Goal: Task Accomplishment & Management: Complete application form

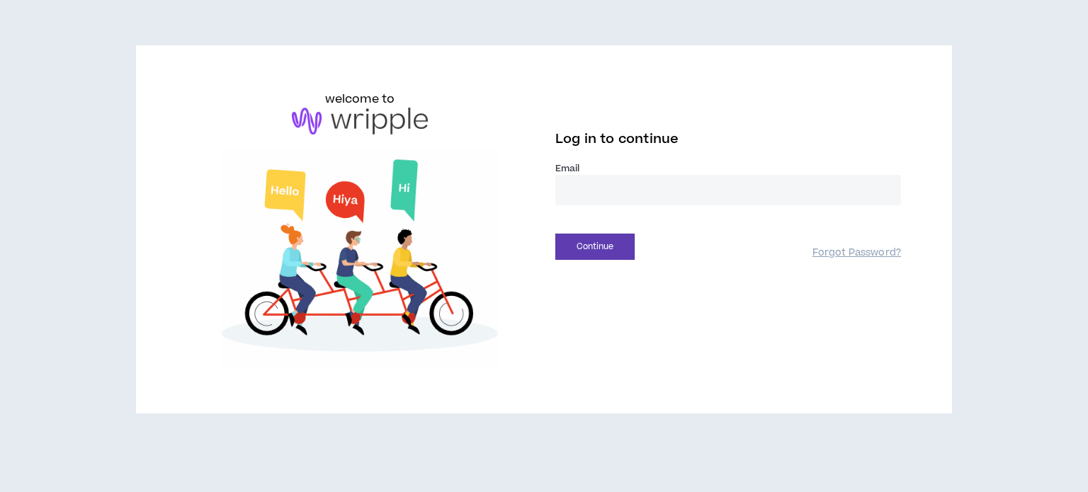
click at [694, 195] on input "email" at bounding box center [728, 190] width 346 height 30
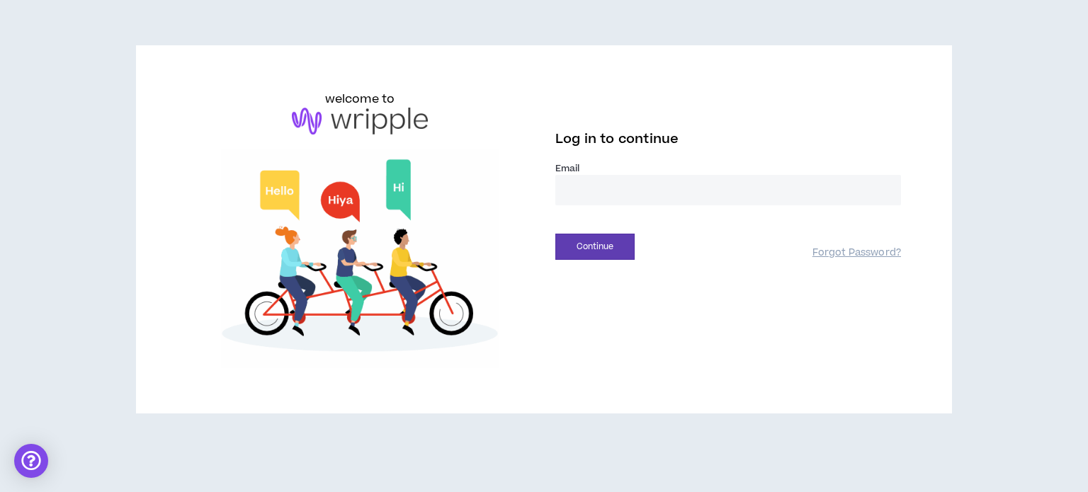
type input "**********"
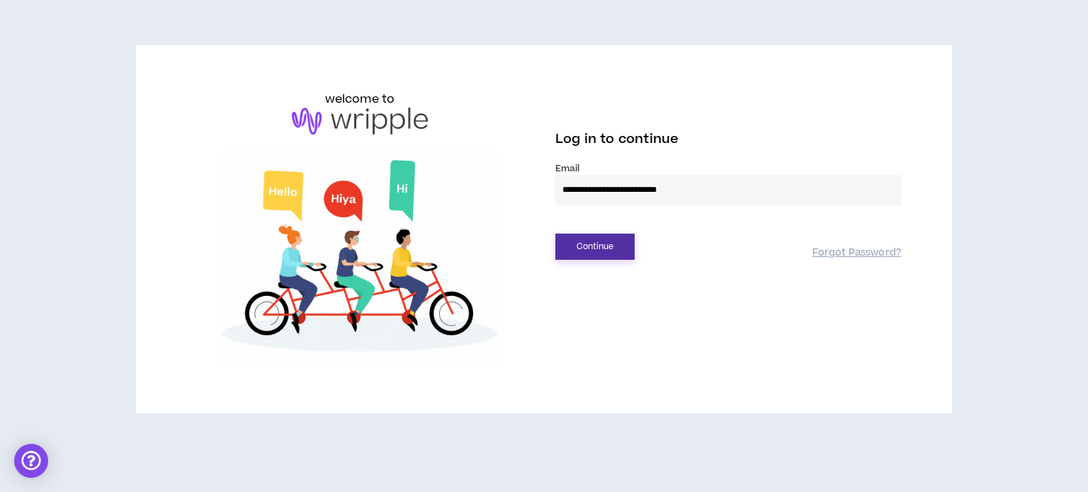
click at [610, 249] on button "Continue" at bounding box center [594, 247] width 79 height 26
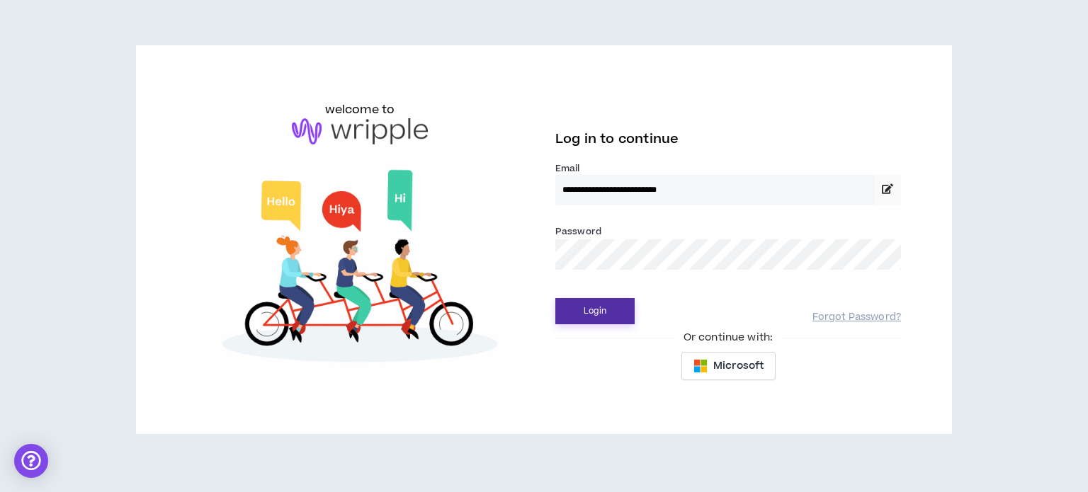
click at [613, 305] on button "Login" at bounding box center [594, 311] width 79 height 26
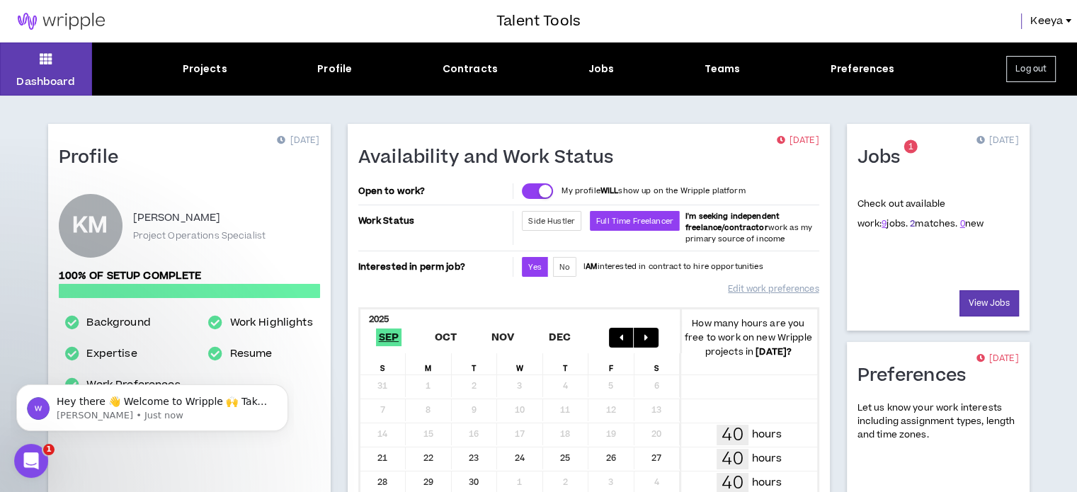
click at [910, 225] on link "2" at bounding box center [912, 223] width 5 height 13
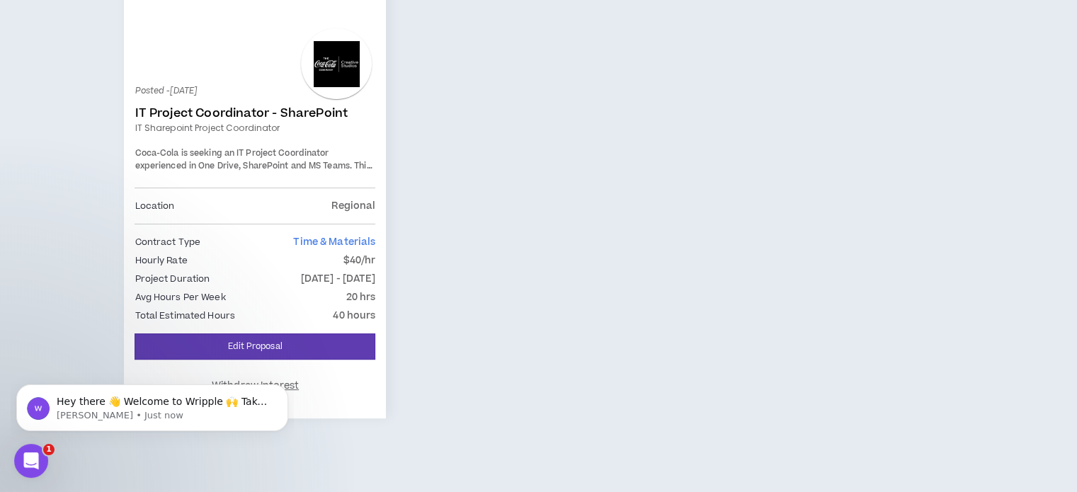
scroll to position [28, 0]
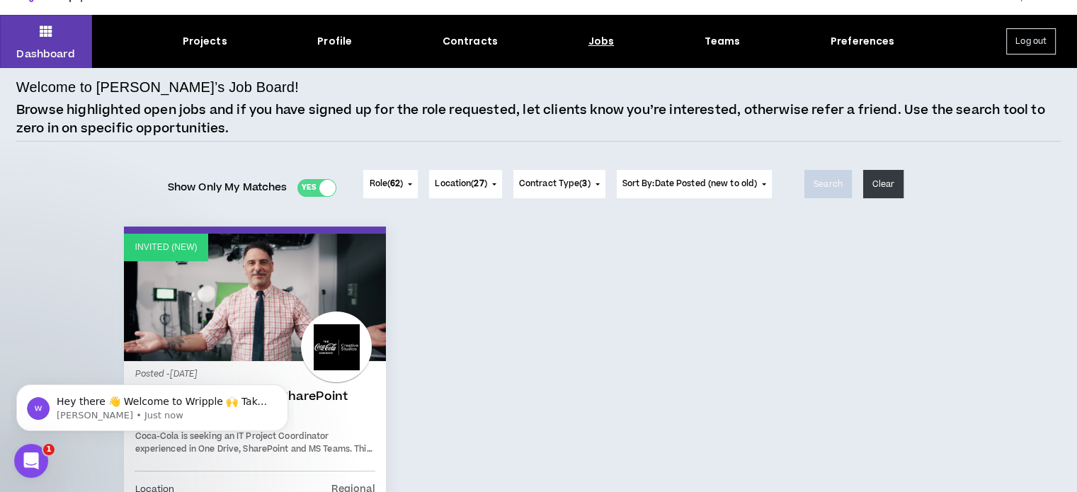
click at [598, 38] on div "Jobs" at bounding box center [602, 41] width 26 height 15
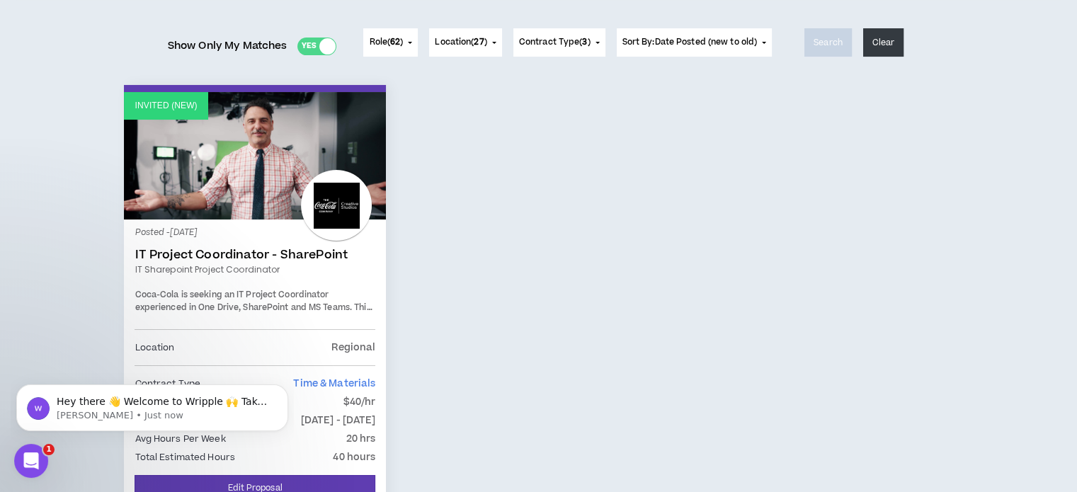
scroll to position [0, 0]
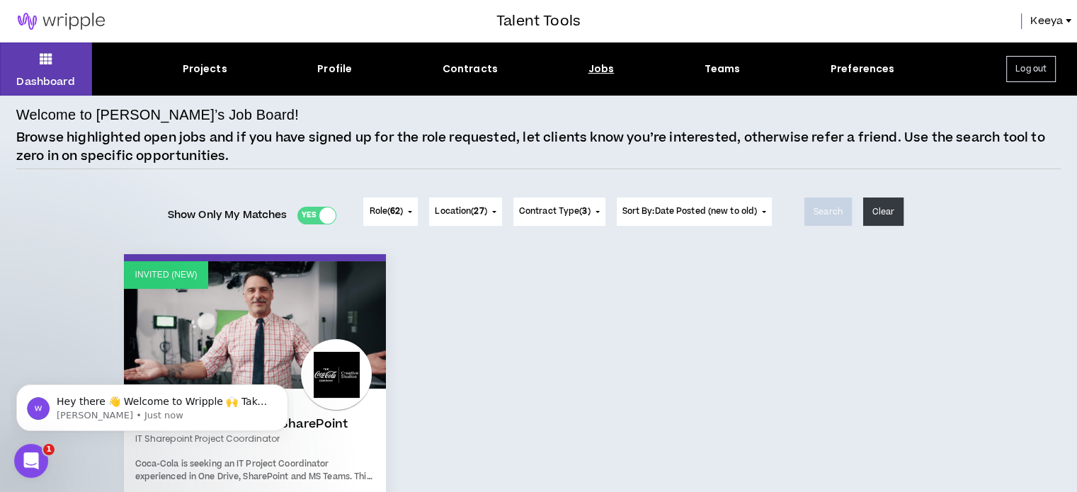
click at [600, 67] on div "Jobs" at bounding box center [602, 69] width 26 height 15
click at [596, 73] on div "Jobs" at bounding box center [602, 69] width 26 height 15
click at [392, 214] on span "62" at bounding box center [395, 211] width 10 height 12
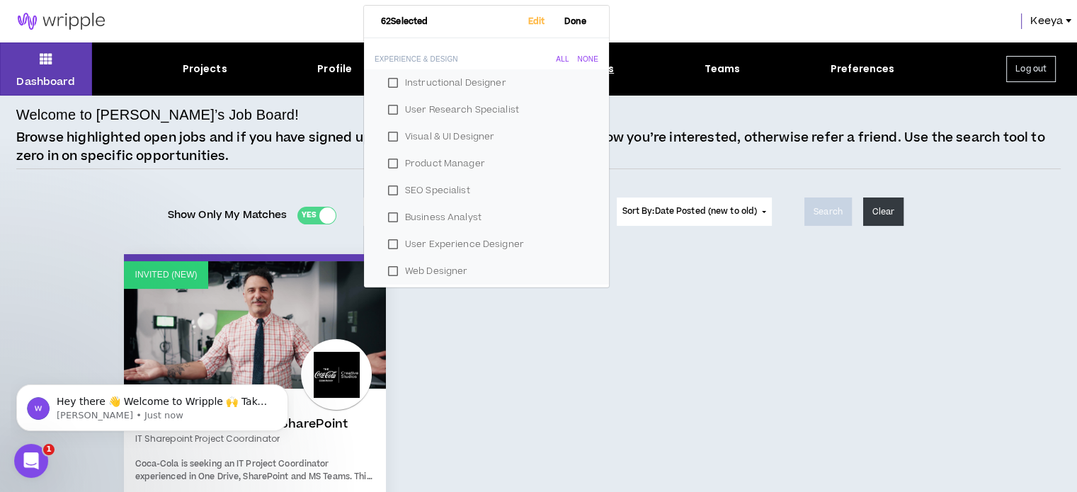
click at [635, 244] on div "Welcome to [PERSON_NAME]’s Job Board! Browse highlighted open jobs and if you h…" at bounding box center [538, 454] width 1045 height 700
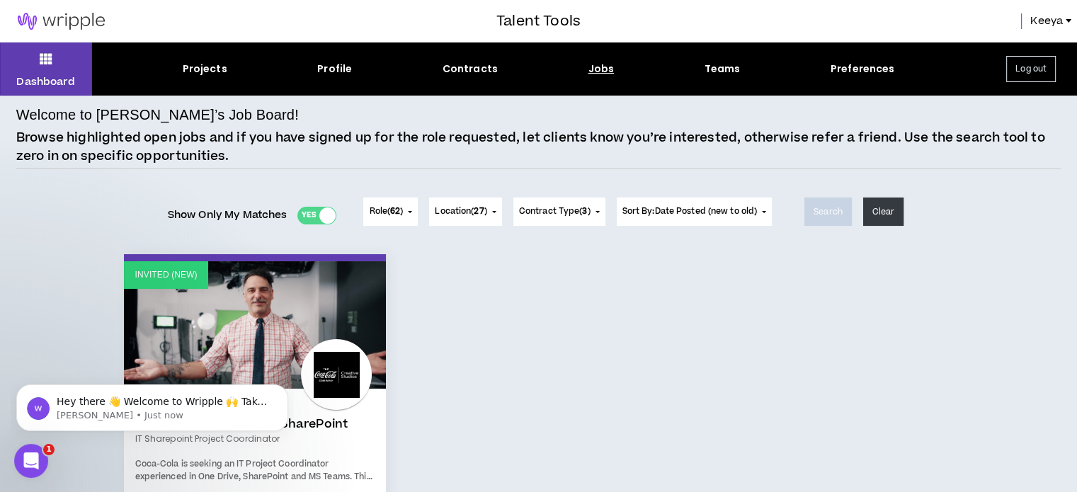
click at [319, 215] on div at bounding box center [327, 216] width 16 height 16
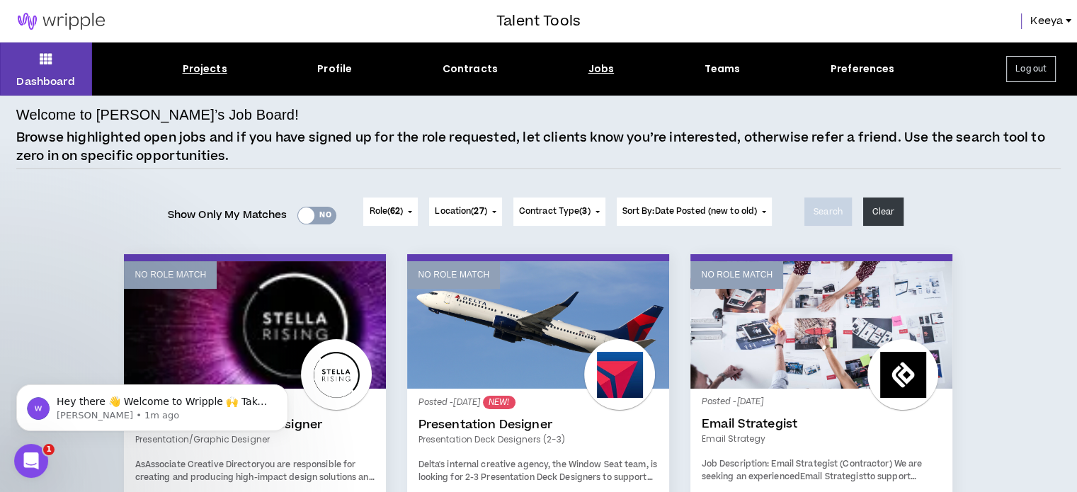
click at [189, 72] on div "Projects" at bounding box center [205, 69] width 45 height 15
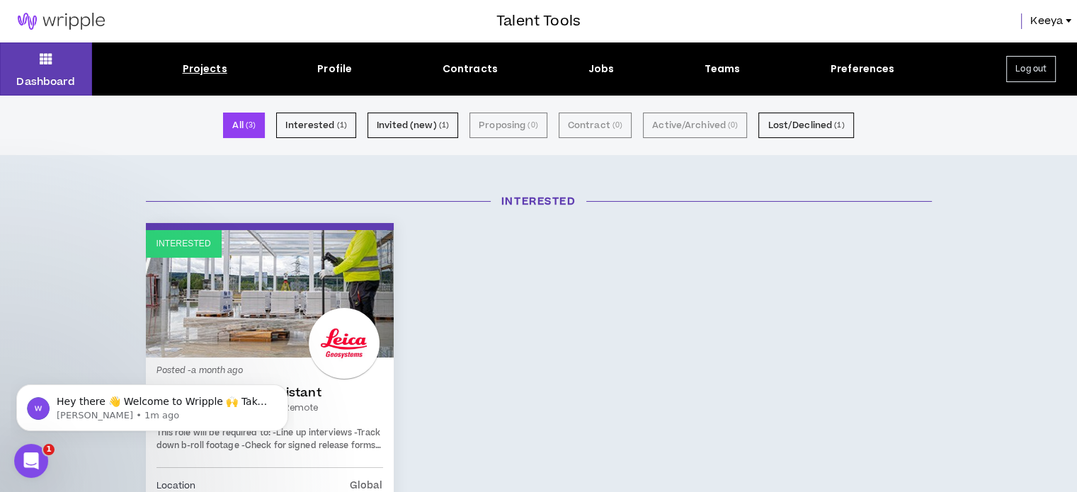
click at [218, 69] on div "Projects" at bounding box center [205, 69] width 45 height 15
click at [328, 64] on div "Profile" at bounding box center [334, 69] width 35 height 15
select select "*"
select select "US"
select select "*******"
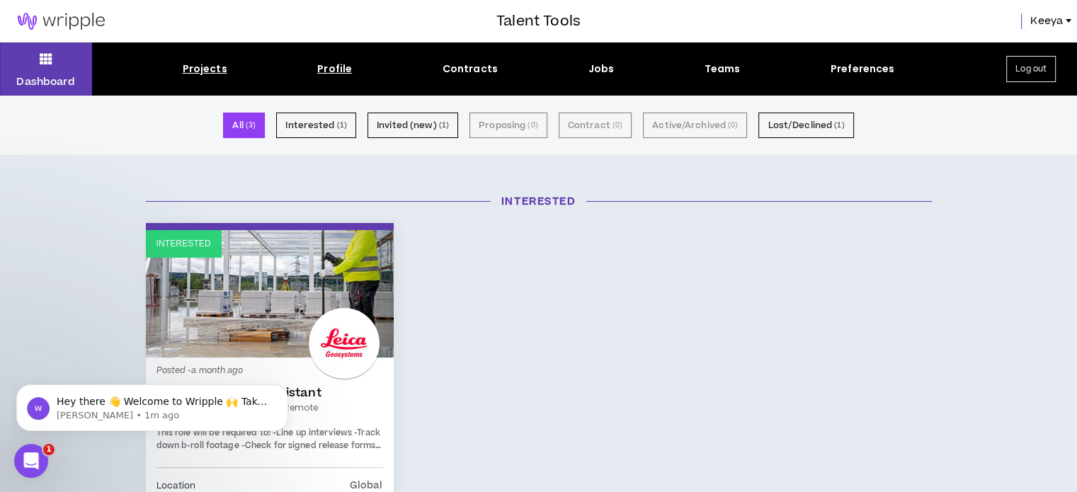
select select "*"
select select "**********"
select select "*****"
select select "**********"
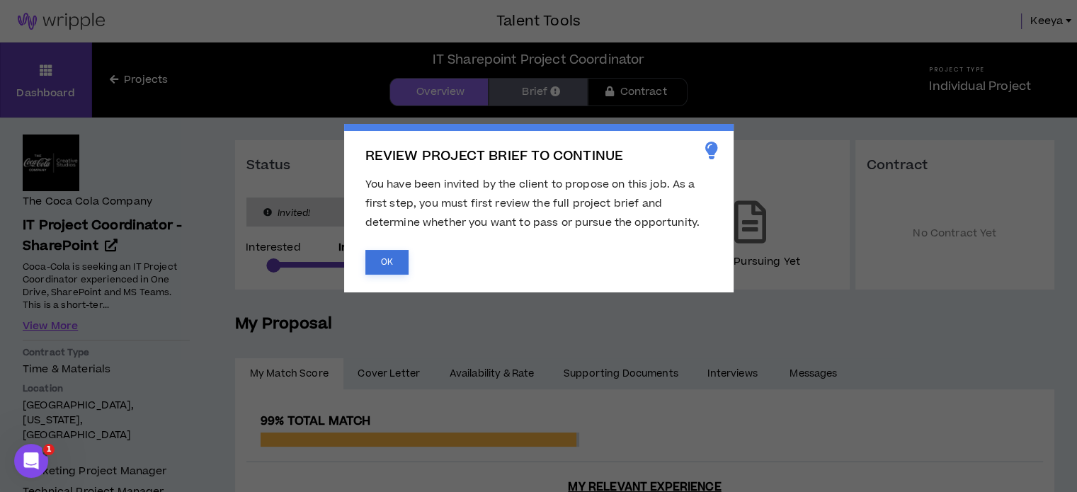
click at [402, 259] on button "OK" at bounding box center [387, 262] width 43 height 25
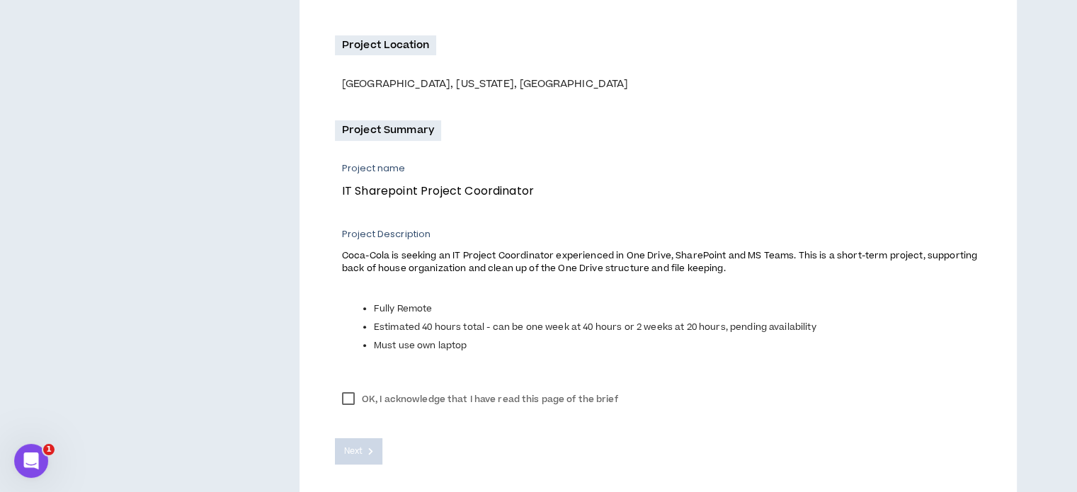
scroll to position [453, 0]
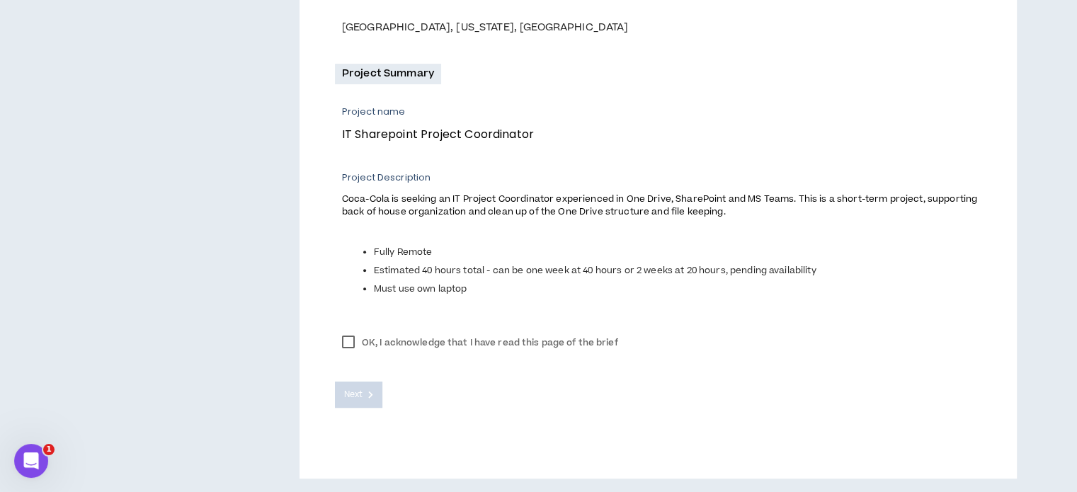
click at [356, 344] on label "OK, I acknowledge that I have read this page of the brief" at bounding box center [480, 342] width 290 height 21
click at [357, 390] on span "Next" at bounding box center [353, 394] width 18 height 13
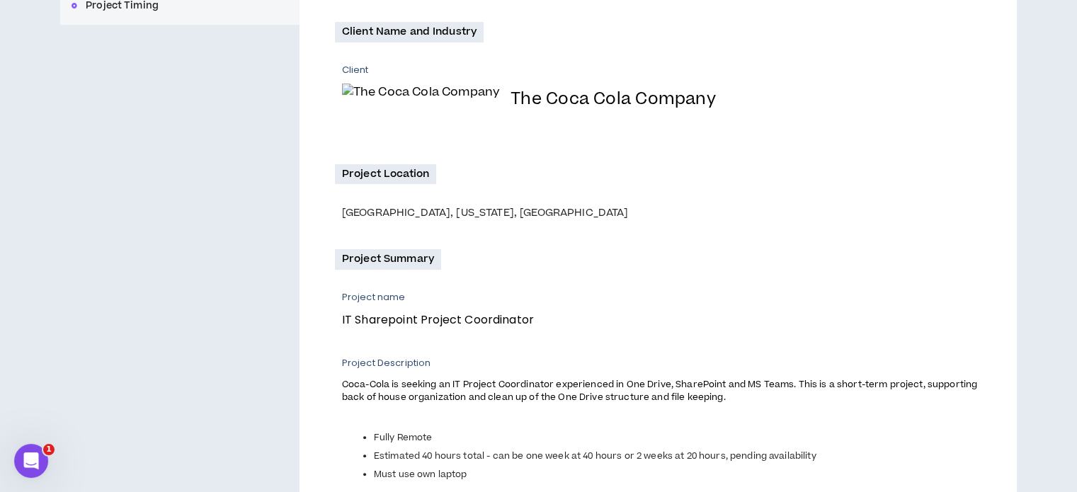
scroll to position [98, 0]
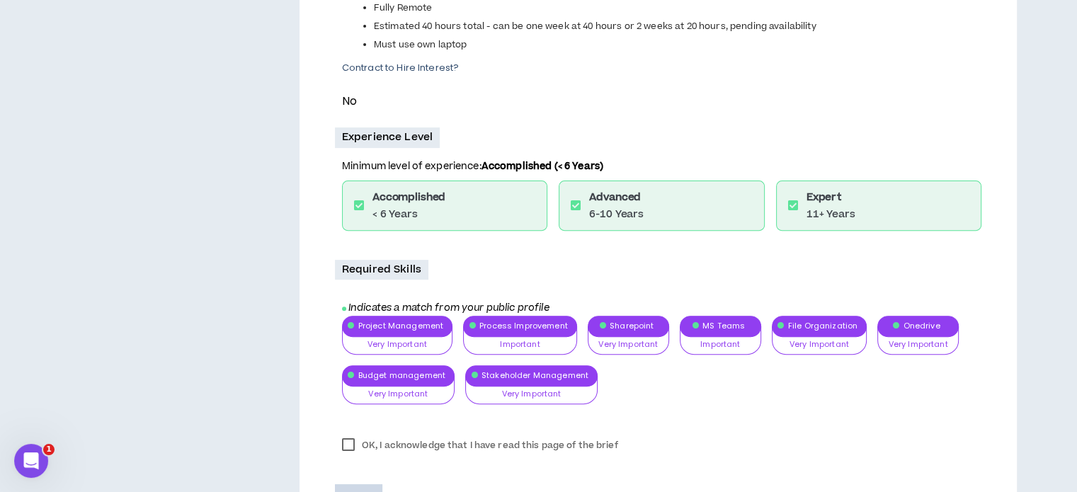
scroll to position [566, 0]
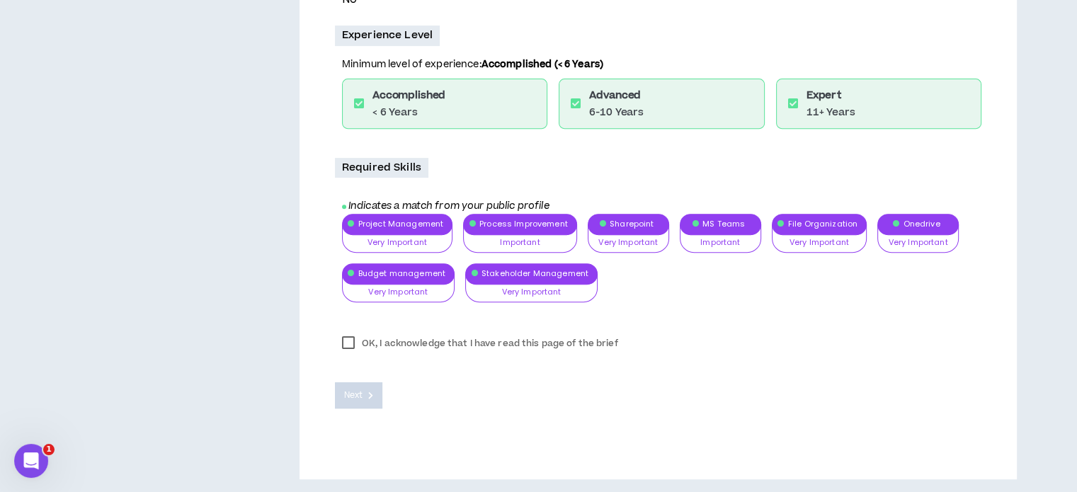
click at [349, 346] on label "OK, I acknowledge that I have read this page of the brief" at bounding box center [480, 343] width 290 height 21
click at [366, 390] on button "Next" at bounding box center [359, 396] width 48 height 26
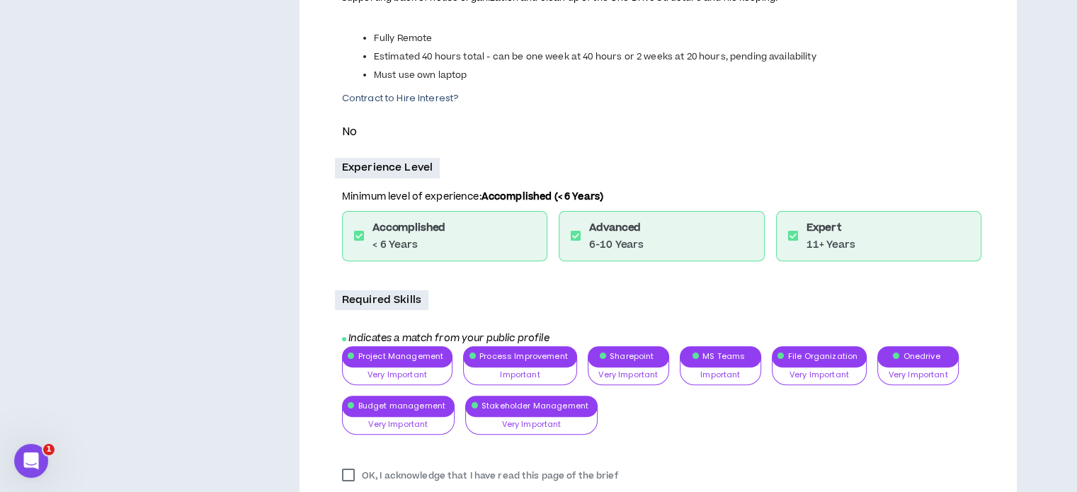
scroll to position [283, 0]
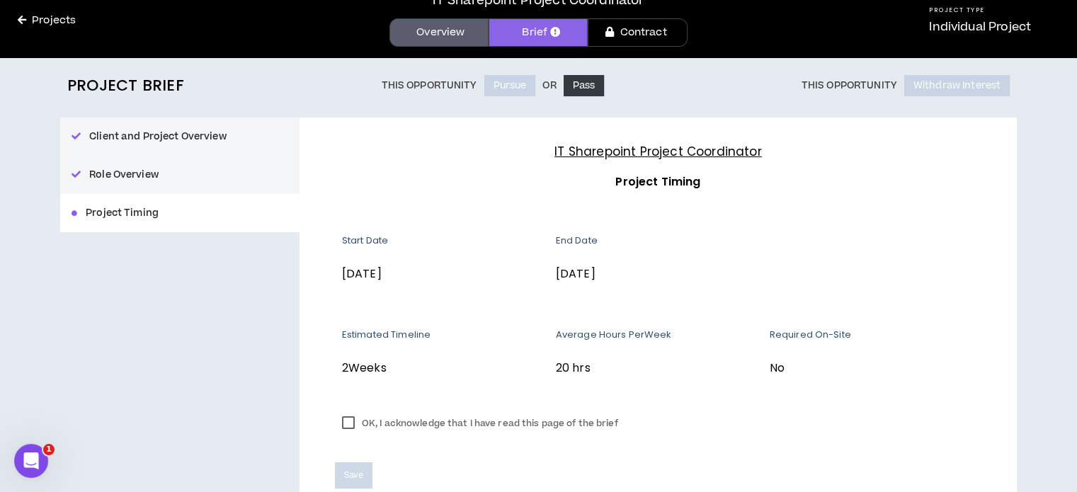
scroll to position [140, 0]
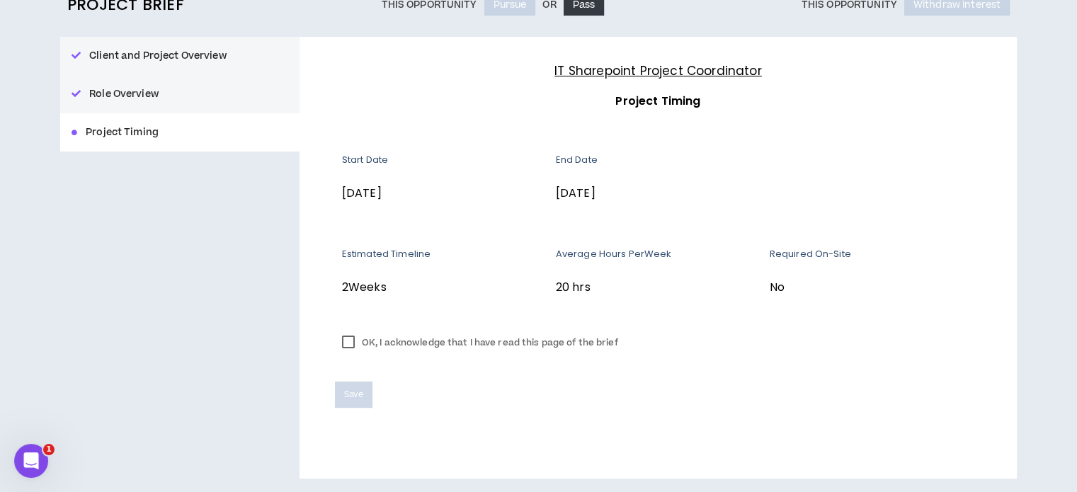
click at [375, 352] on label "OK, I acknowledge that I have read this page of the brief" at bounding box center [480, 342] width 290 height 21
click at [357, 400] on span "Save" at bounding box center [353, 394] width 19 height 13
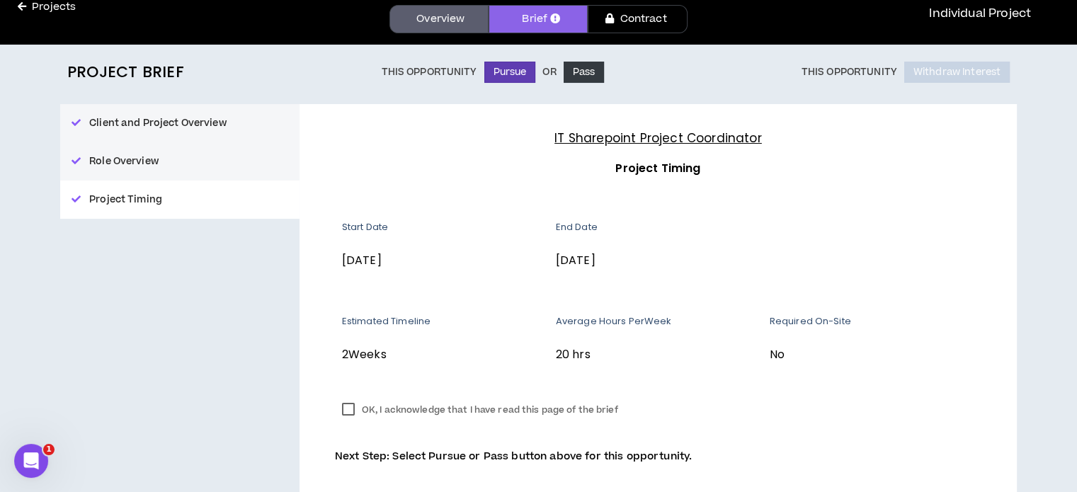
scroll to position [130, 0]
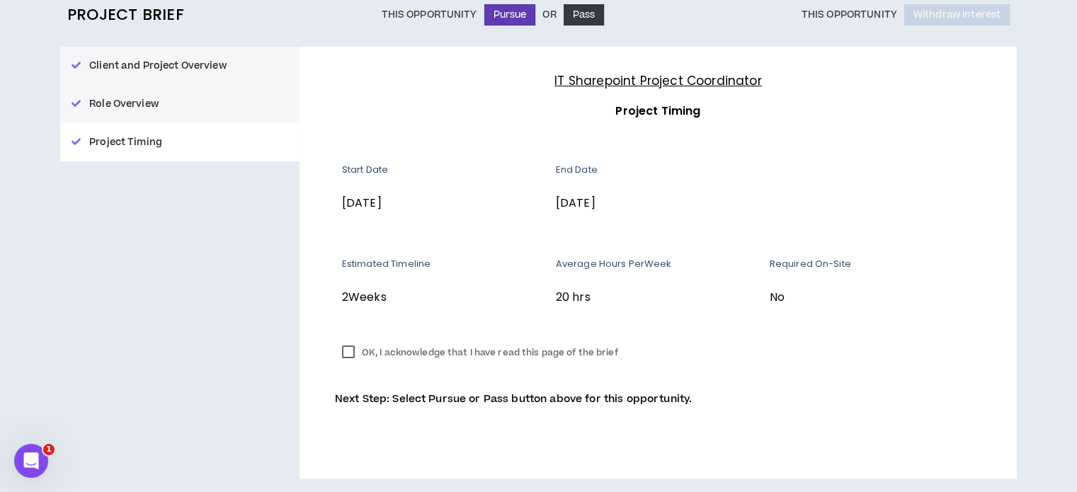
click at [794, 365] on div "OK, I acknowledge that I have read this page of the brief Next Step: Select Pur…" at bounding box center [658, 371] width 647 height 74
click at [523, 13] on button "Pursue" at bounding box center [511, 14] width 52 height 21
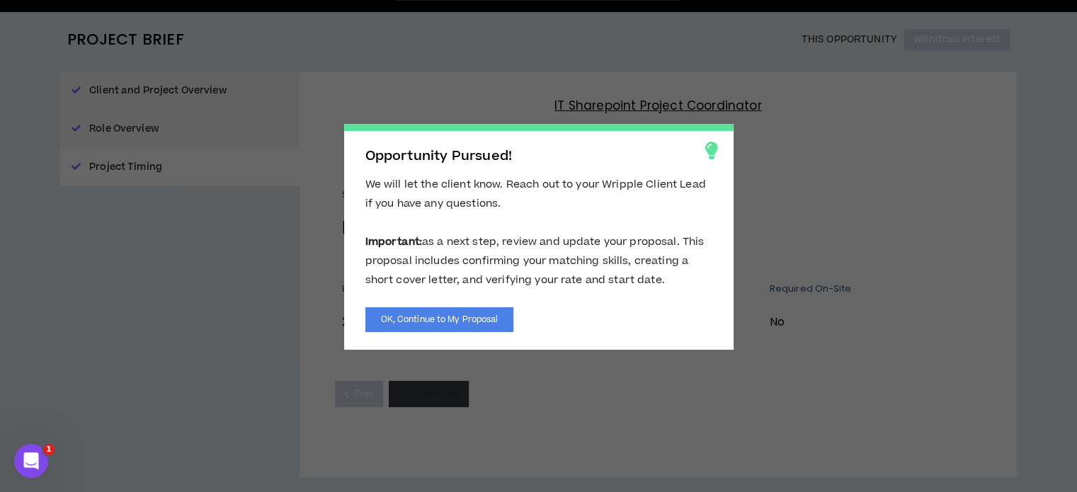
scroll to position [105, 0]
click at [487, 319] on button "OK, Continue to My Proposal" at bounding box center [440, 319] width 149 height 25
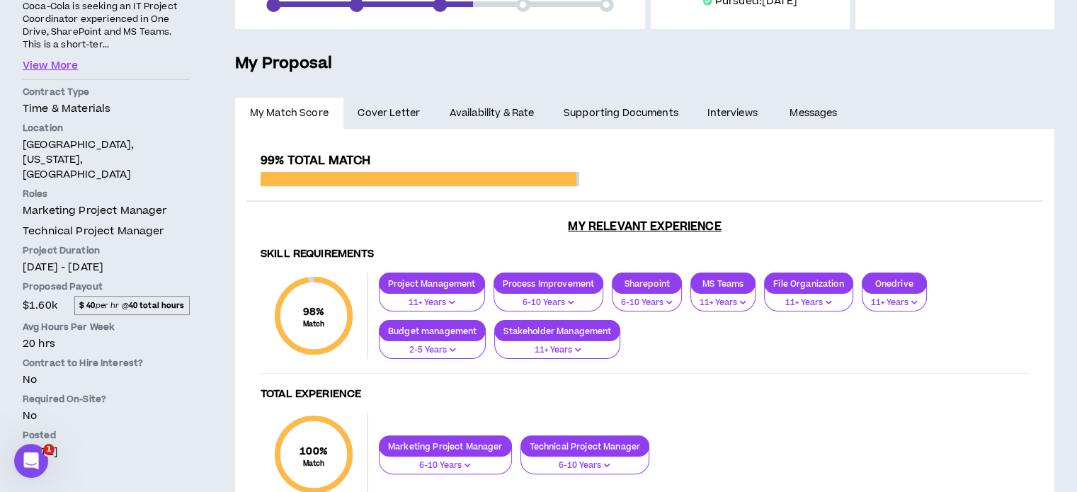
scroll to position [125, 0]
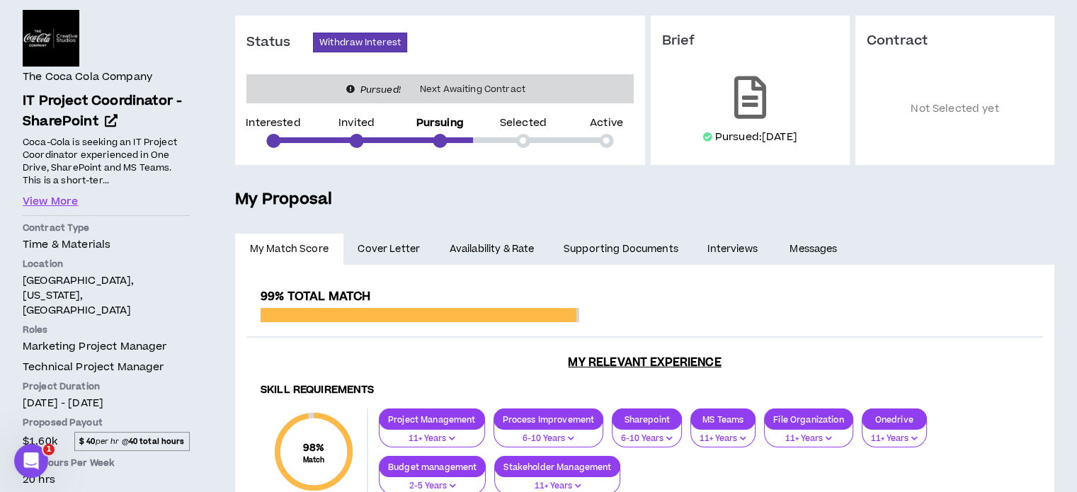
click at [394, 244] on span "Cover Letter" at bounding box center [389, 250] width 62 height 16
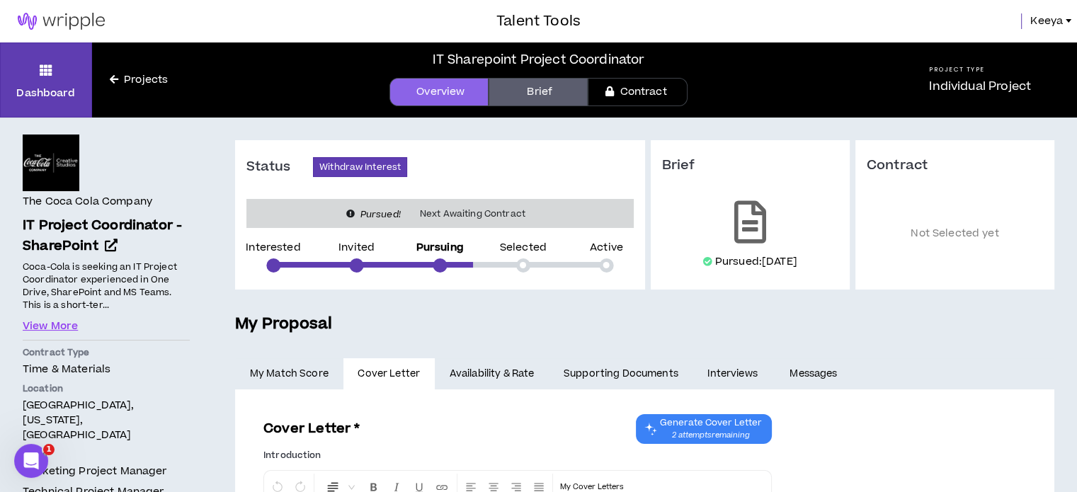
click at [497, 376] on link "Availability & Rate" at bounding box center [492, 373] width 114 height 31
